Goal: Answer question/provide support

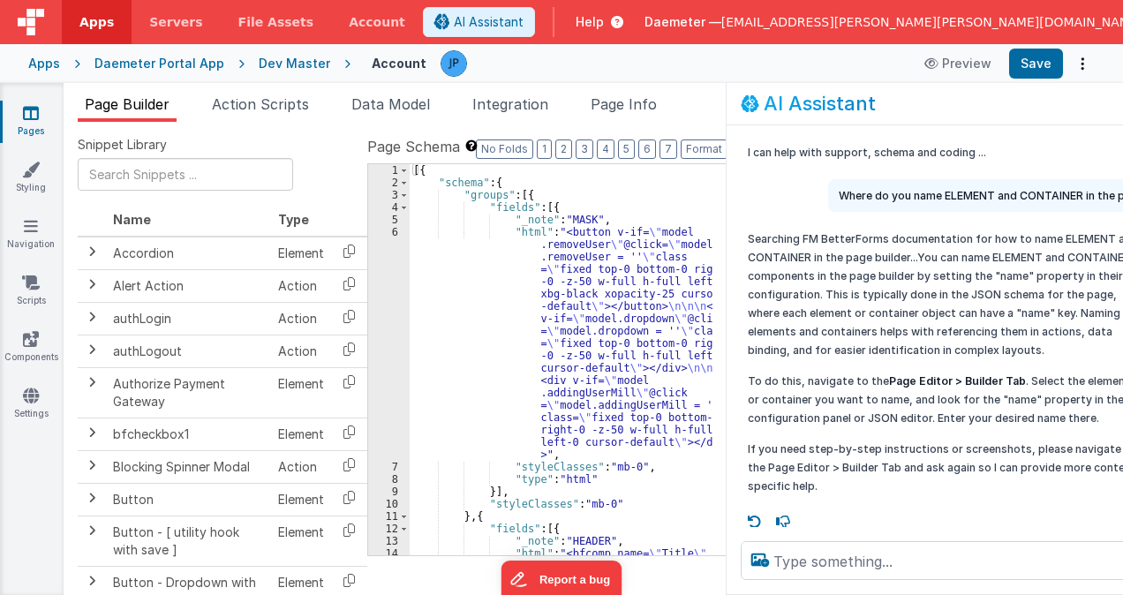
scroll to position [9, 0]
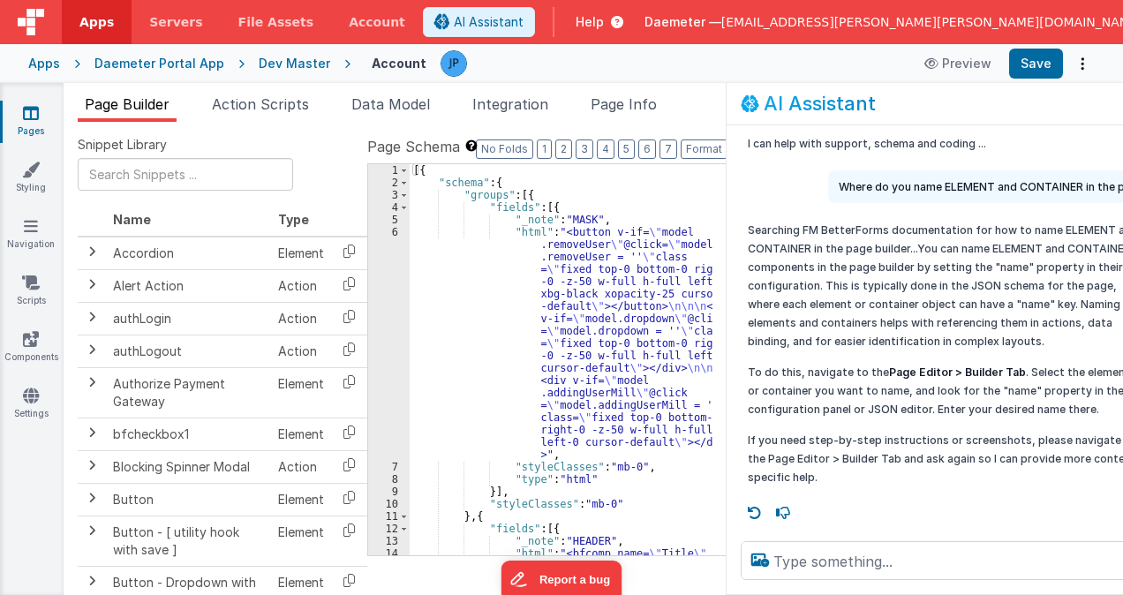
click at [943, 19] on span "[EMAIL_ADDRESS][PERSON_NAME][PERSON_NAME][DOMAIN_NAME]" at bounding box center [931, 22] width 421 height 18
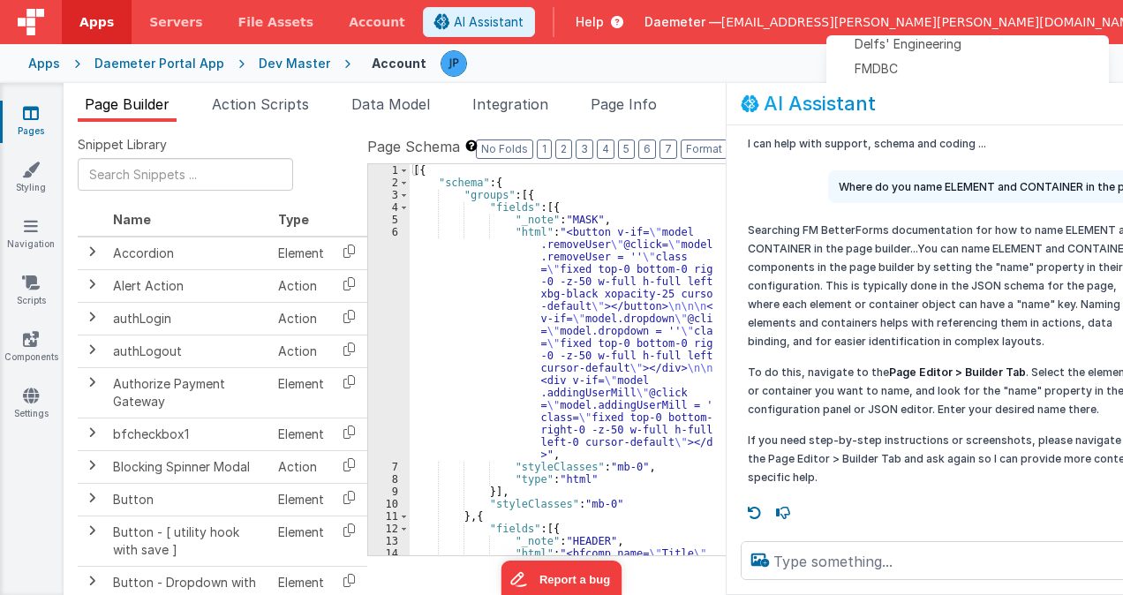
scroll to position [333, 0]
click at [889, 563] on textarea at bounding box center [969, 560] width 456 height 39
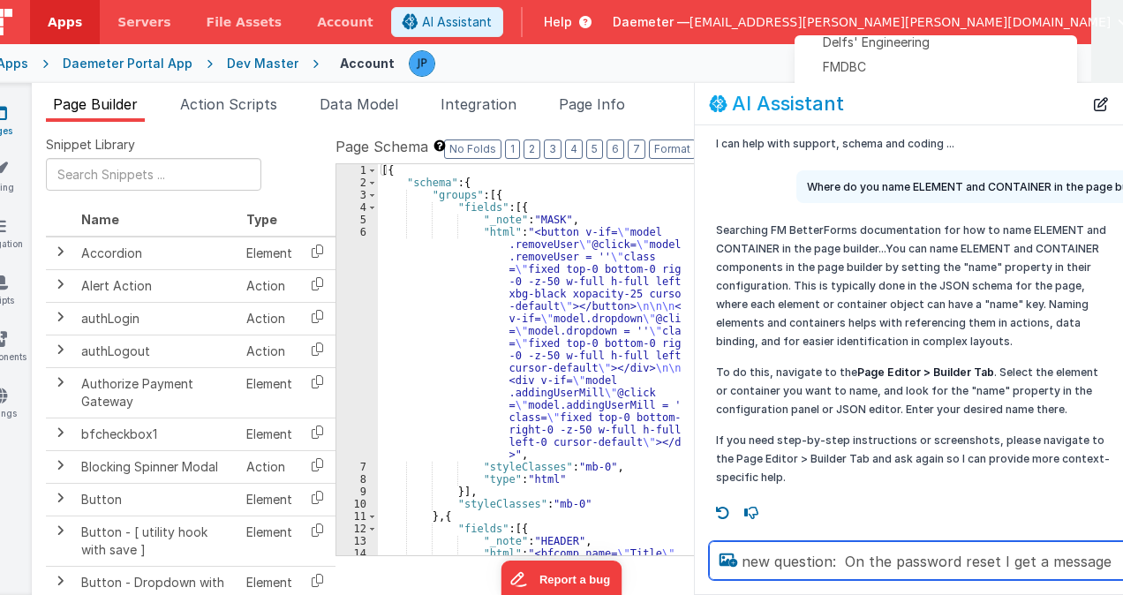
scroll to position [0, 40]
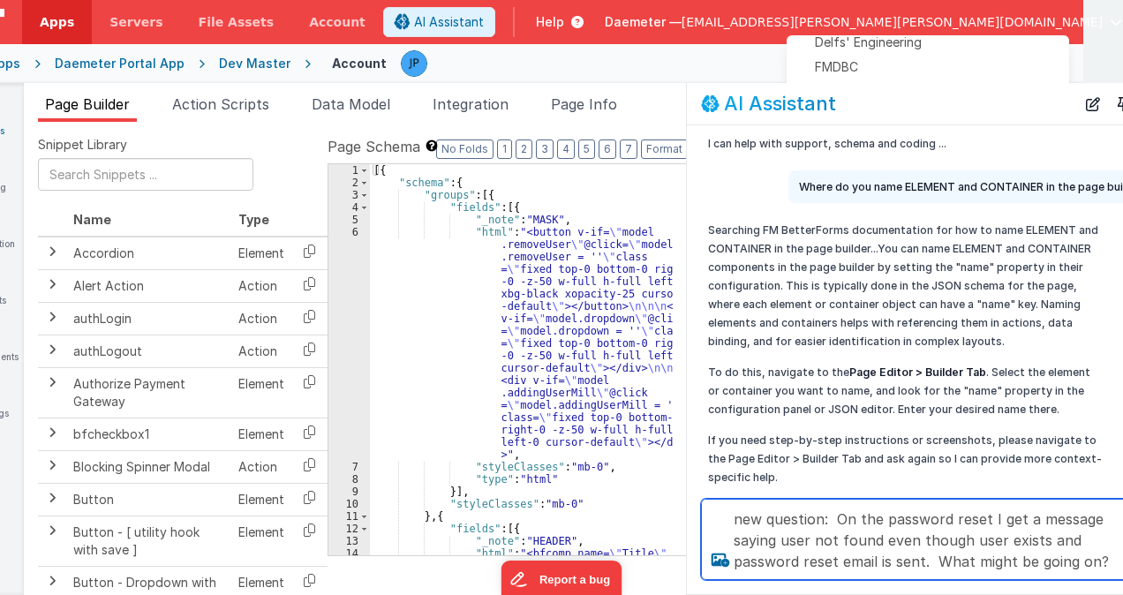
type textarea "new question: On the password reset I get a message saying user not found even …"
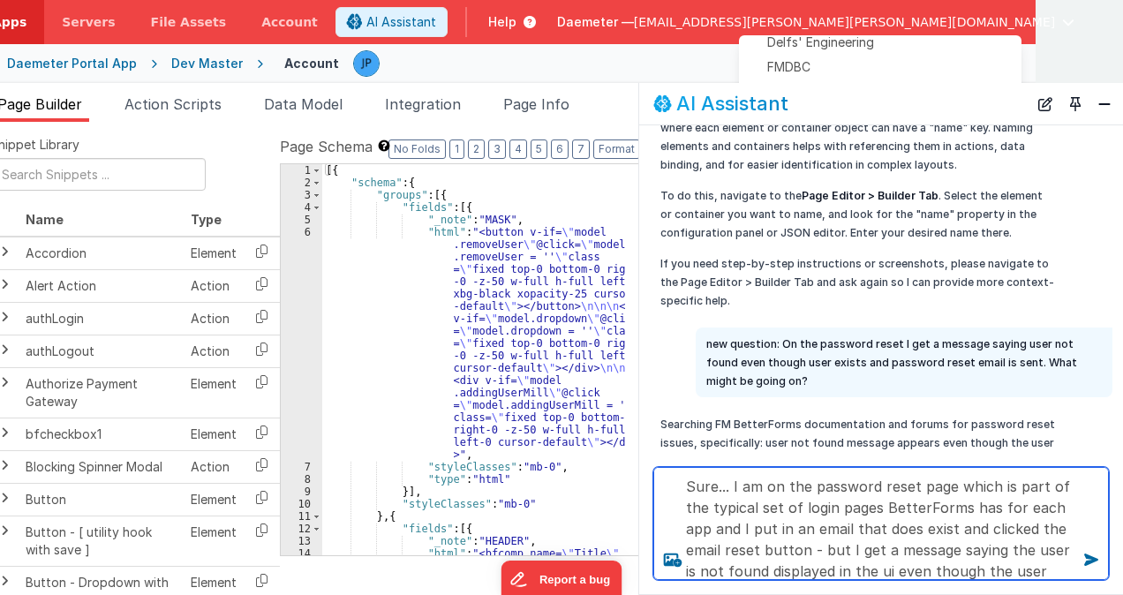
scroll to position [22, 0]
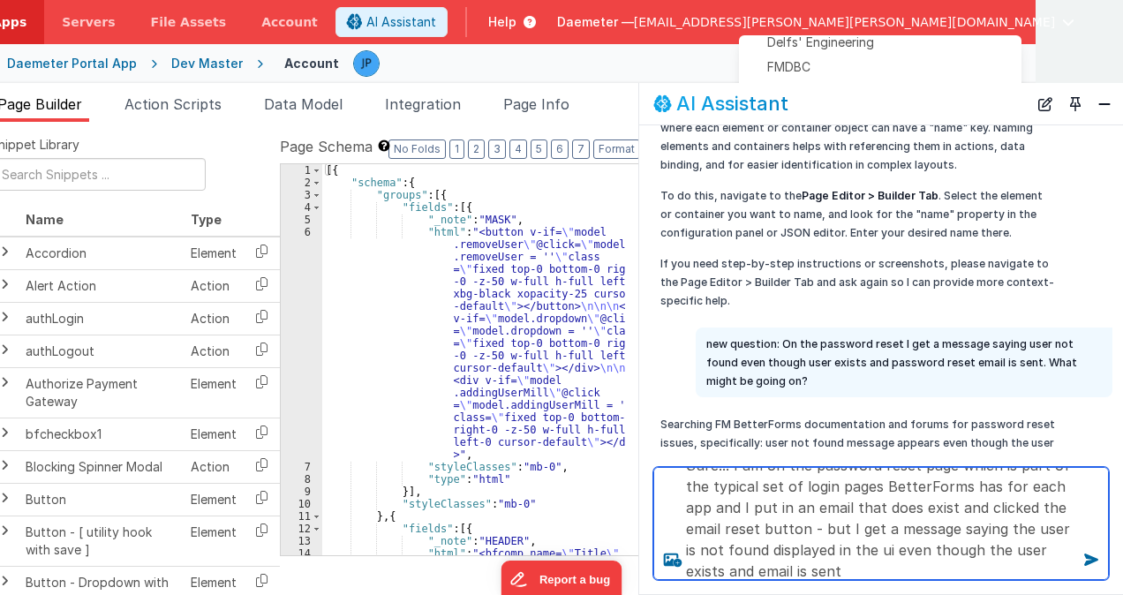
type textarea "Sure... I am on the password reset page which is part of the typical set of log…"
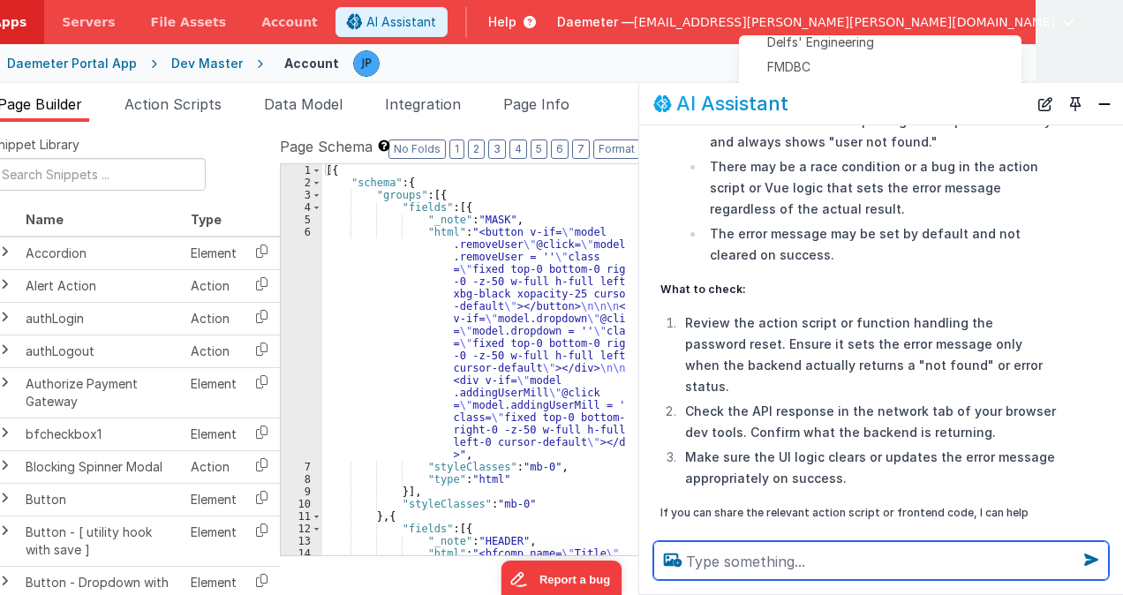
scroll to position [1043, 0]
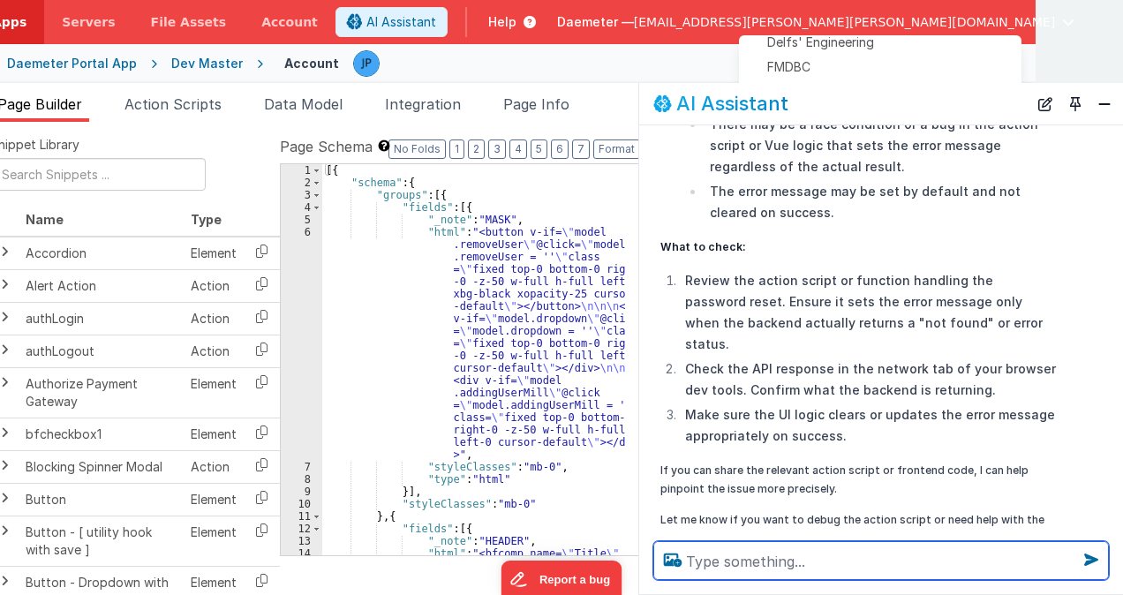
click at [812, 568] on textarea at bounding box center [881, 560] width 456 height 39
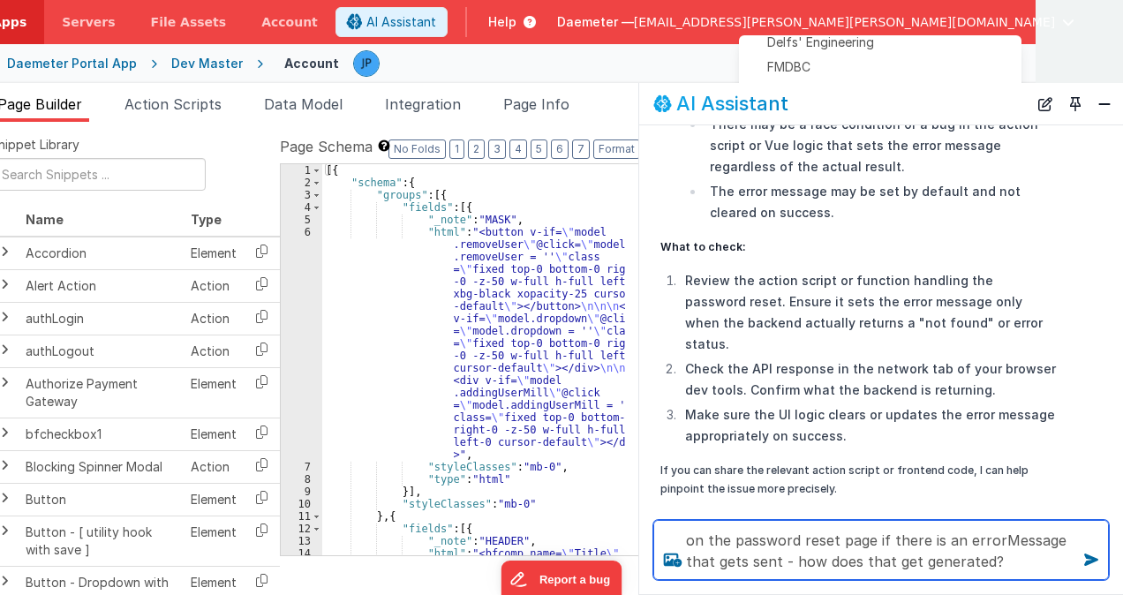
type textarea "on the password reset page if there is an errorMessage that gets sent - how doe…"
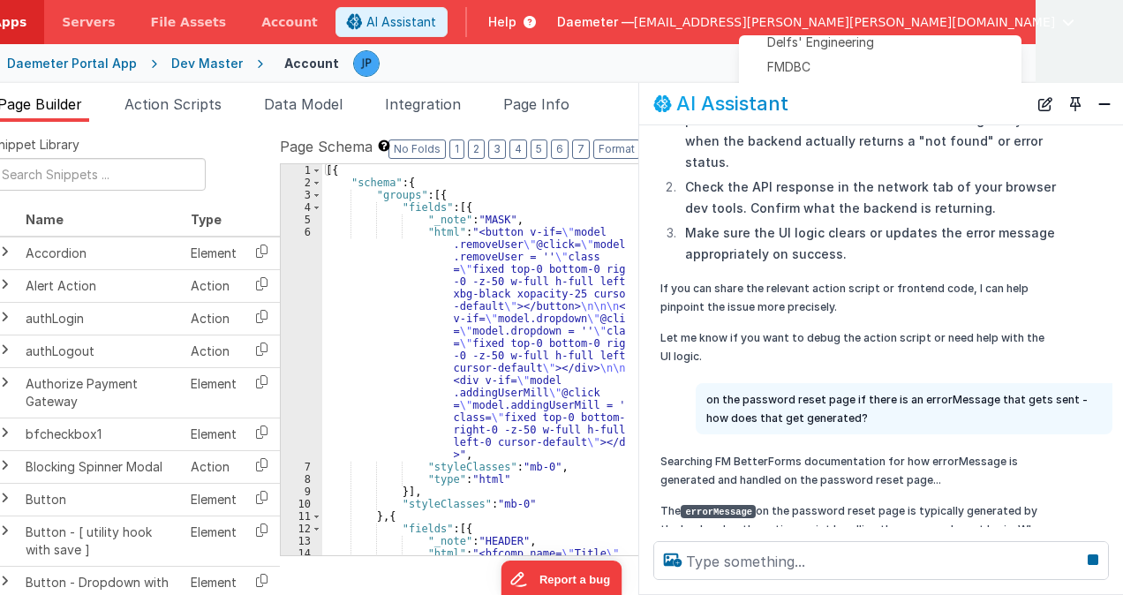
scroll to position [1359, 0]
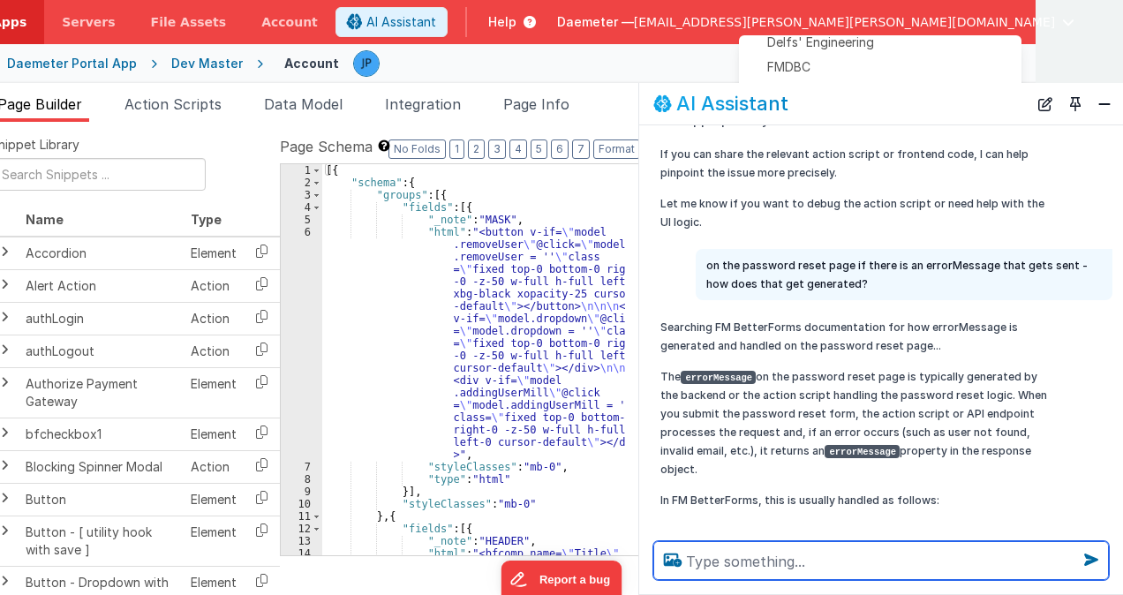
click at [879, 367] on p "The errorMessage on the password reset page is typically generated by the backe…" at bounding box center [858, 422] width 396 height 111
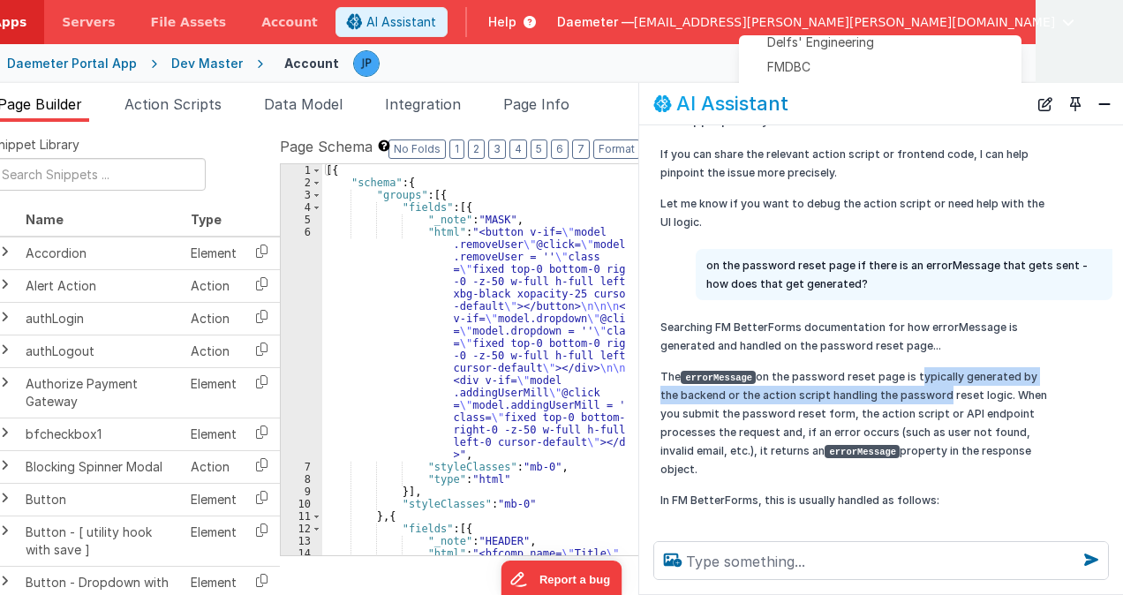
drag, startPoint x: 914, startPoint y: 318, endPoint x: 921, endPoint y: 336, distance: 19.8
click at [921, 367] on p "The errorMessage on the password reset page is typically generated by the backe…" at bounding box center [858, 422] width 396 height 111
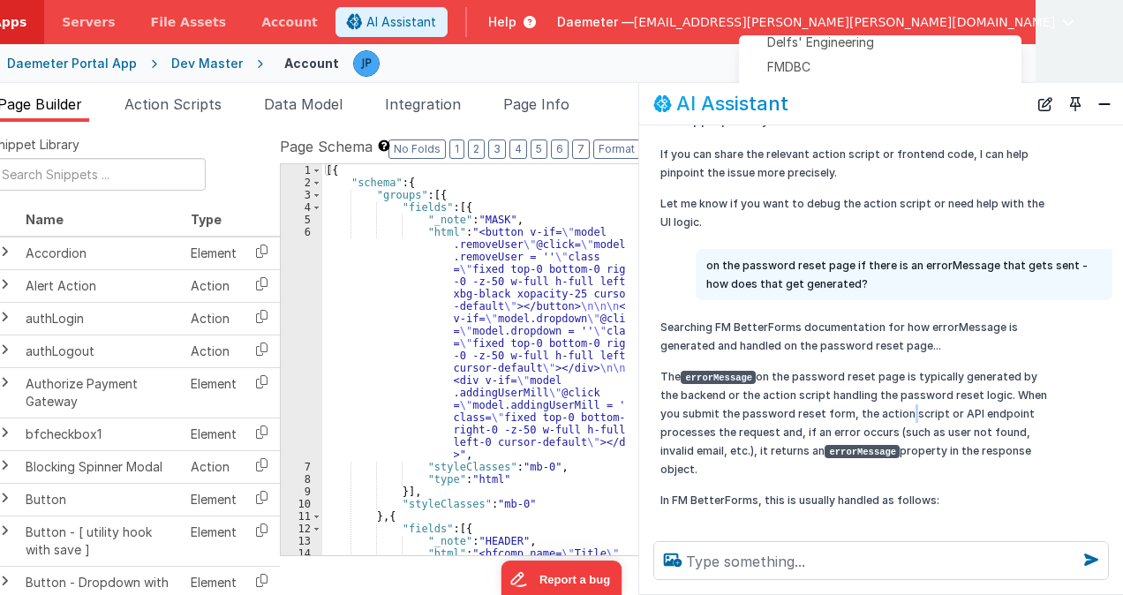
drag, startPoint x: 921, startPoint y: 336, endPoint x: 878, endPoint y: 349, distance: 44.1
click at [878, 367] on p "The errorMessage on the password reset page is typically generated by the backe…" at bounding box center [858, 422] width 396 height 111
drag, startPoint x: 878, startPoint y: 349, endPoint x: 815, endPoint y: 349, distance: 63.6
click at [815, 367] on p "The errorMessage on the password reset page is typically generated by the backe…" at bounding box center [858, 422] width 396 height 111
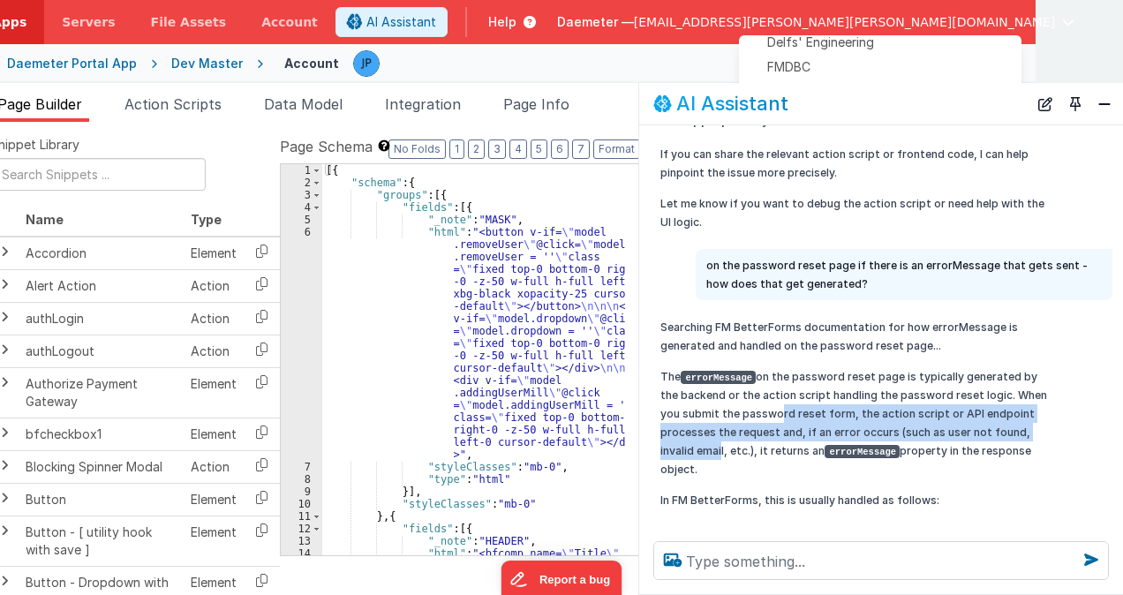
drag, startPoint x: 753, startPoint y: 353, endPoint x: 1023, endPoint y: 373, distance: 270.9
click at [1023, 373] on p "The errorMessage on the password reset page is typically generated by the backe…" at bounding box center [858, 422] width 396 height 111
drag, startPoint x: 1023, startPoint y: 373, endPoint x: 946, endPoint y: 371, distance: 77.7
click at [946, 371] on p "The errorMessage on the password reset page is typically generated by the backe…" at bounding box center [858, 422] width 396 height 111
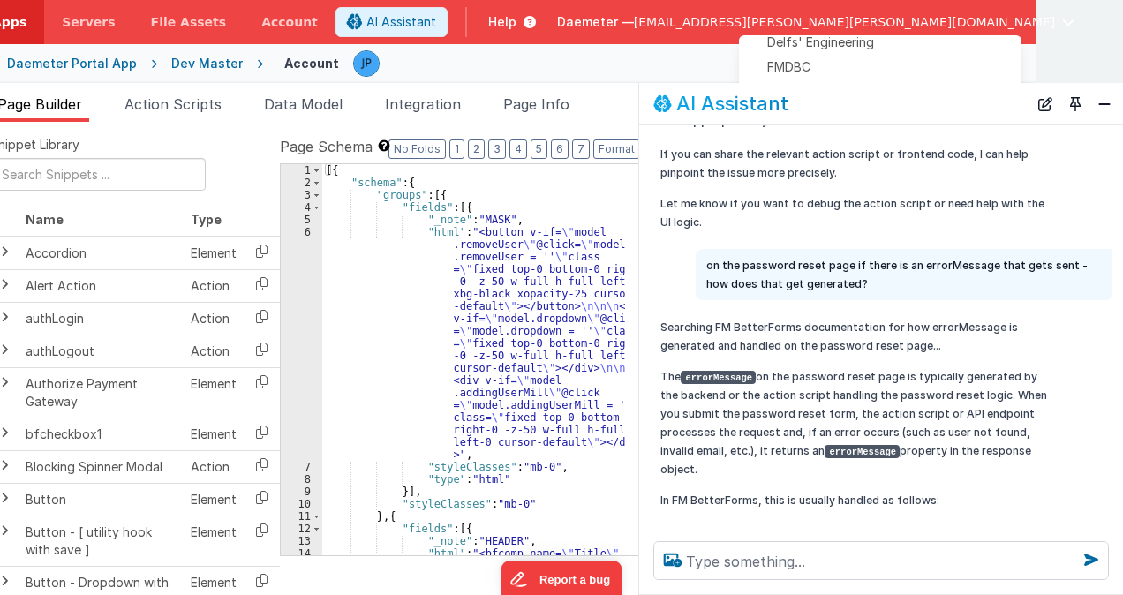
click at [926, 370] on p "The errorMessage on the password reset page is typically generated by the backe…" at bounding box center [858, 422] width 396 height 111
drag, startPoint x: 870, startPoint y: 370, endPoint x: 968, endPoint y: 365, distance: 98.1
click at [968, 367] on p "The errorMessage on the password reset page is typically generated by the backe…" at bounding box center [858, 422] width 396 height 111
drag, startPoint x: 968, startPoint y: 365, endPoint x: 910, endPoint y: 389, distance: 63.0
click at [910, 389] on p "The errorMessage on the password reset page is typically generated by the backe…" at bounding box center [858, 422] width 396 height 111
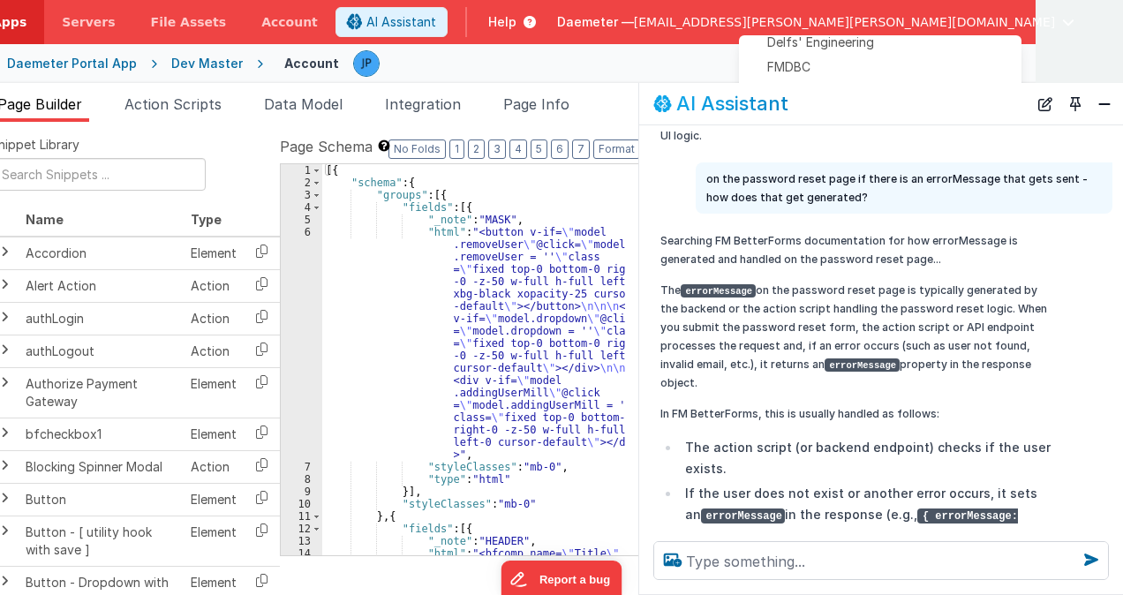
scroll to position [1447, 0]
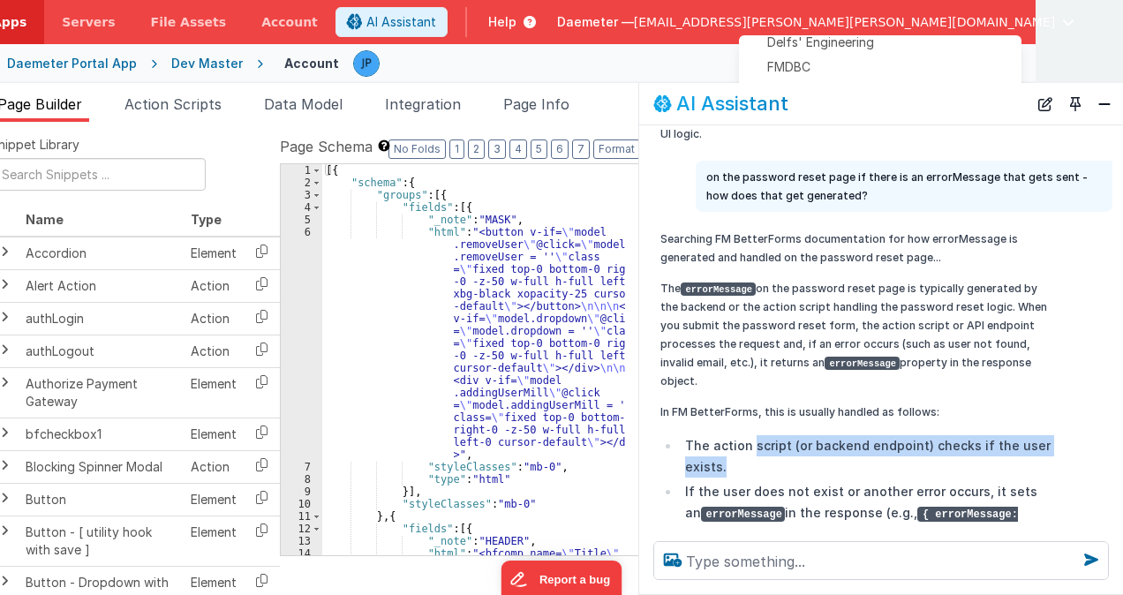
drag, startPoint x: 753, startPoint y: 365, endPoint x: 869, endPoint y: 380, distance: 116.6
click at [869, 435] on li "The action script (or backend endpoint) checks if the user exists." at bounding box center [868, 456] width 376 height 42
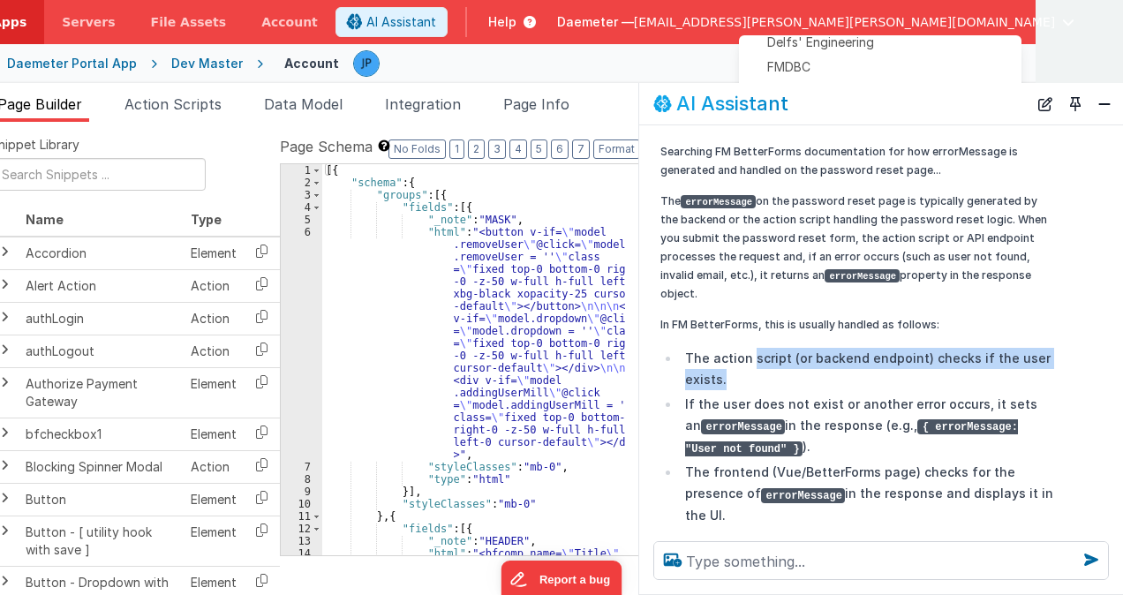
scroll to position [1535, 0]
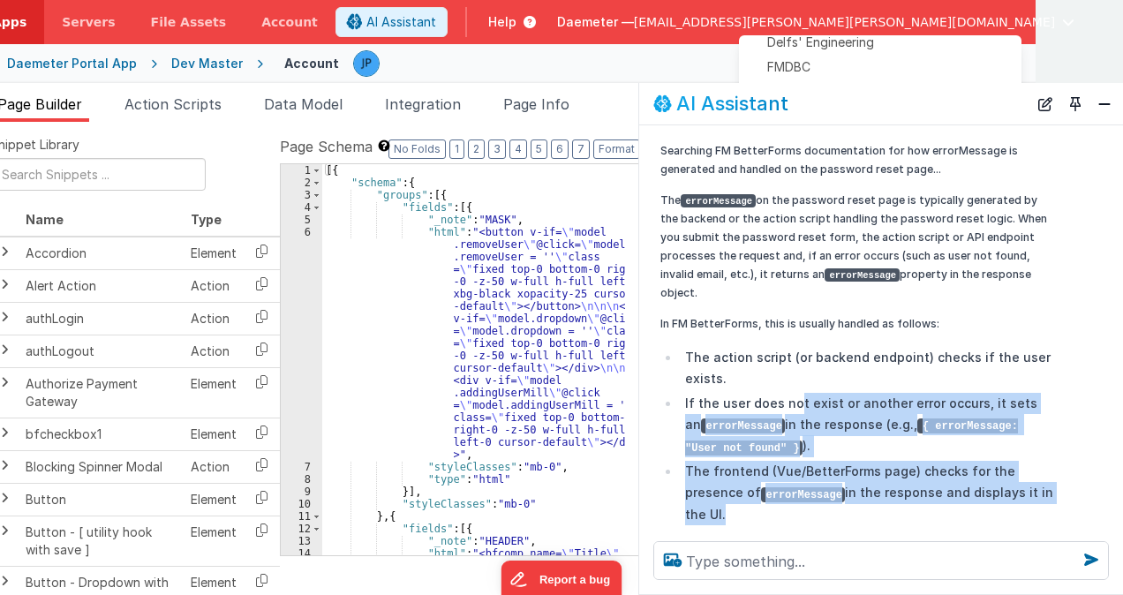
drag, startPoint x: 793, startPoint y: 327, endPoint x: 1013, endPoint y: 408, distance: 235.2
click at [1013, 408] on ul "The action script (or backend endpoint) checks if the user exists. If the user …" at bounding box center [858, 436] width 396 height 178
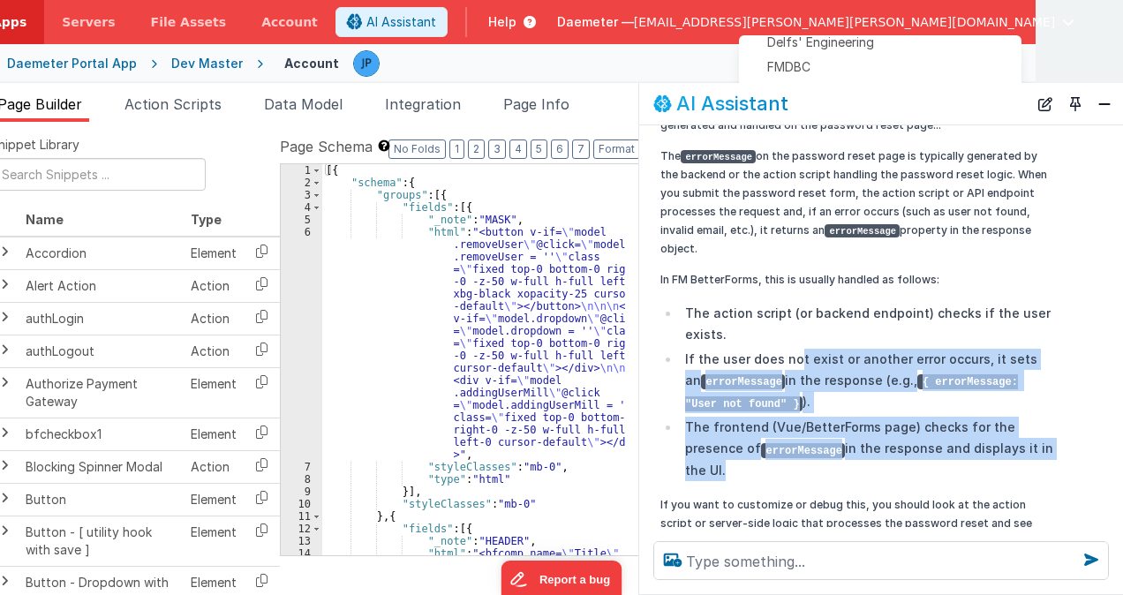
scroll to position [1624, 0]
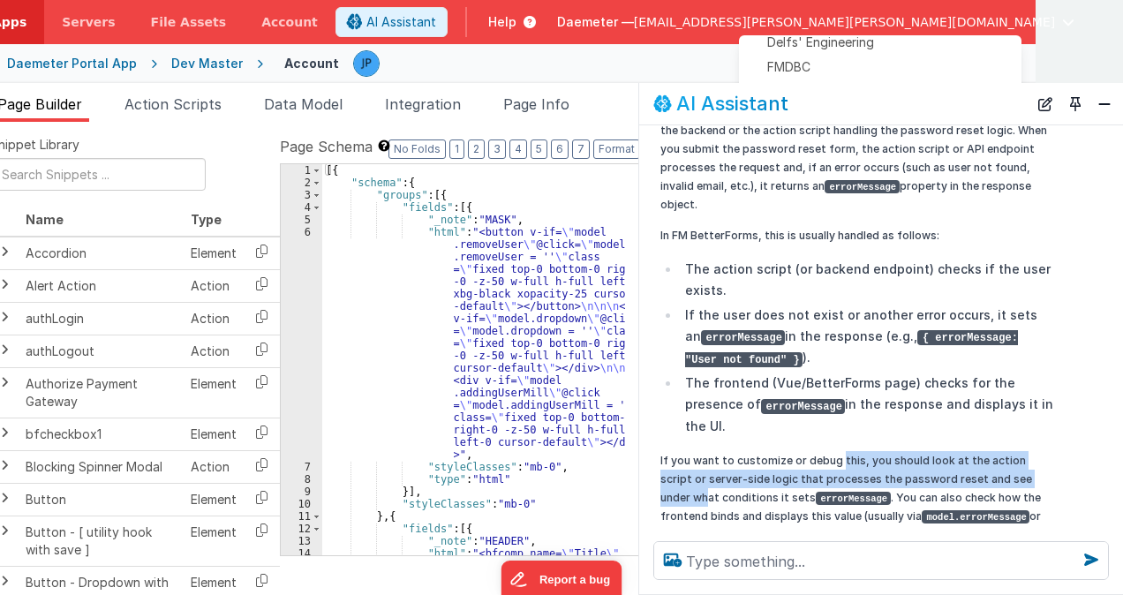
drag, startPoint x: 840, startPoint y: 358, endPoint x: 1037, endPoint y: 371, distance: 197.3
click at [1037, 451] on p "If you want to customize or debug this, you should look at the action script or…" at bounding box center [858, 497] width 396 height 93
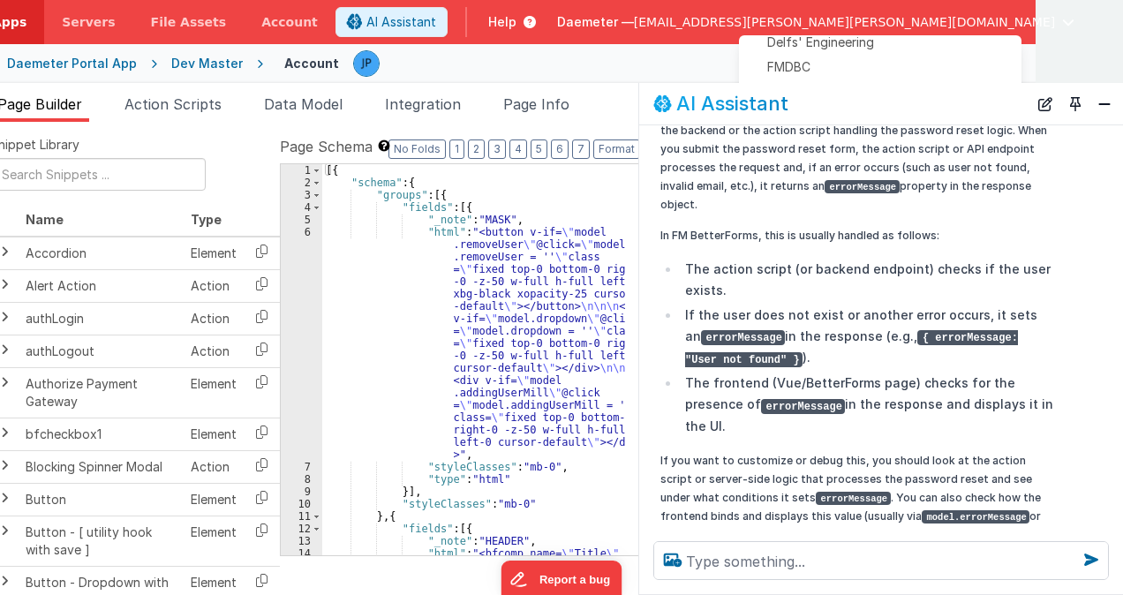
drag, startPoint x: 1037, startPoint y: 371, endPoint x: 883, endPoint y: 392, distance: 155.9
click at [884, 451] on p "If you want to customize or debug this, you should look at the action script or…" at bounding box center [858, 497] width 396 height 93
drag, startPoint x: 863, startPoint y: 390, endPoint x: 1020, endPoint y: 406, distance: 157.1
click at [1020, 451] on p "If you want to customize or debug this, you should look at the action script or…" at bounding box center [858, 497] width 396 height 93
click at [811, 556] on p "If you need to see or edit the exact logic, check the named action or function …" at bounding box center [858, 574] width 396 height 37
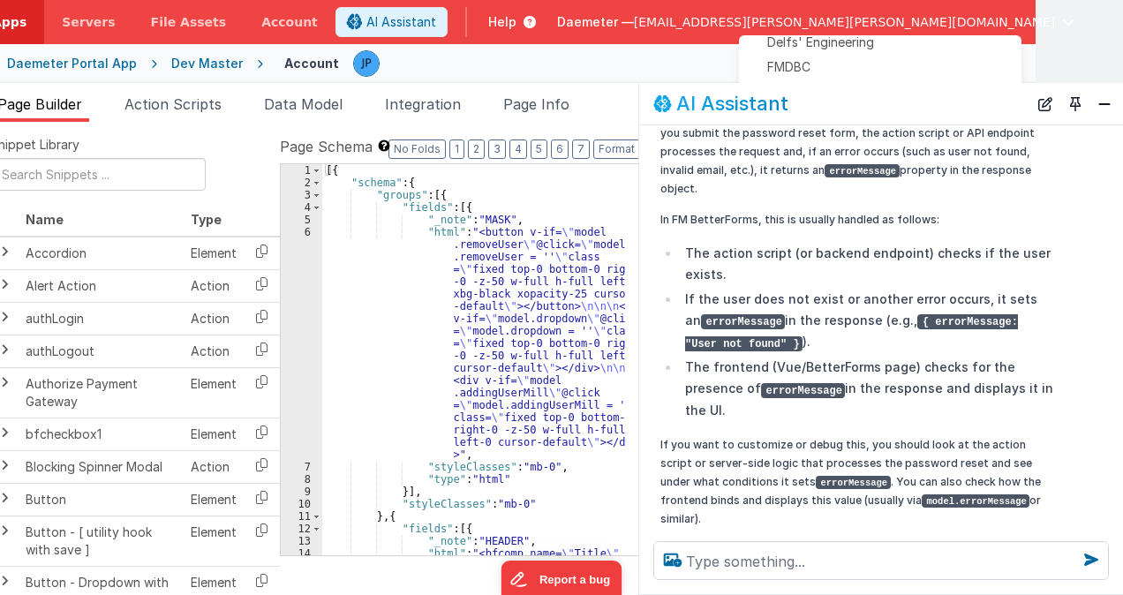
scroll to position [1640, 0]
